Goal: Navigation & Orientation: Understand site structure

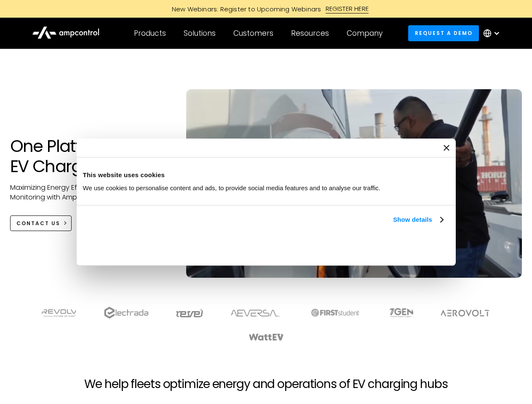
click at [393, 225] on link "Show details" at bounding box center [418, 220] width 50 height 10
click at [0, 0] on div "Necessary cookies help make a website usable by enabling basic functions like p…" at bounding box center [0, 0] width 0 height 0
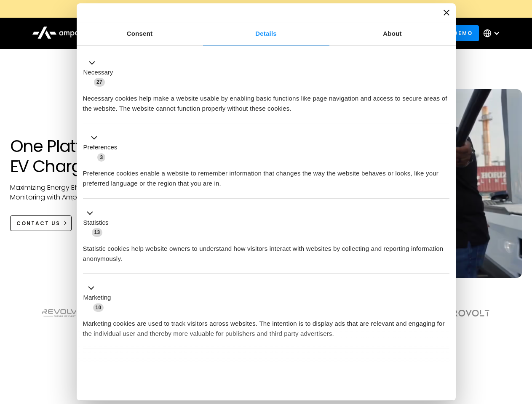
click at [523, 340] on section at bounding box center [266, 324] width 532 height 52
click at [259, 33] on div "Customers" at bounding box center [253, 33] width 40 height 9
click at [150, 33] on div "Products" at bounding box center [150, 33] width 32 height 9
click at [200, 33] on div "Solutions" at bounding box center [200, 33] width 32 height 9
click at [255, 33] on div "Customers" at bounding box center [253, 33] width 40 height 9
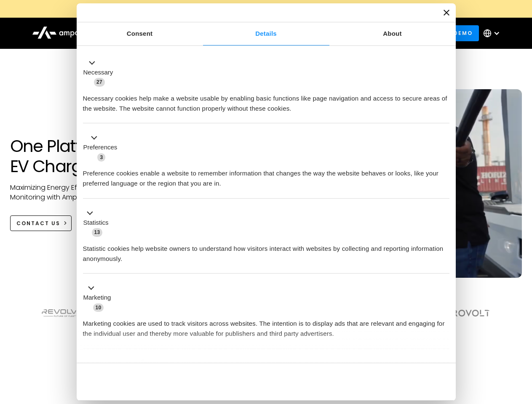
click at [312, 33] on div "Resources" at bounding box center [310, 33] width 38 height 9
click at [367, 33] on div "Company" at bounding box center [365, 33] width 36 height 9
click at [494, 33] on div at bounding box center [496, 33] width 7 height 7
